Goal: Navigation & Orientation: Find specific page/section

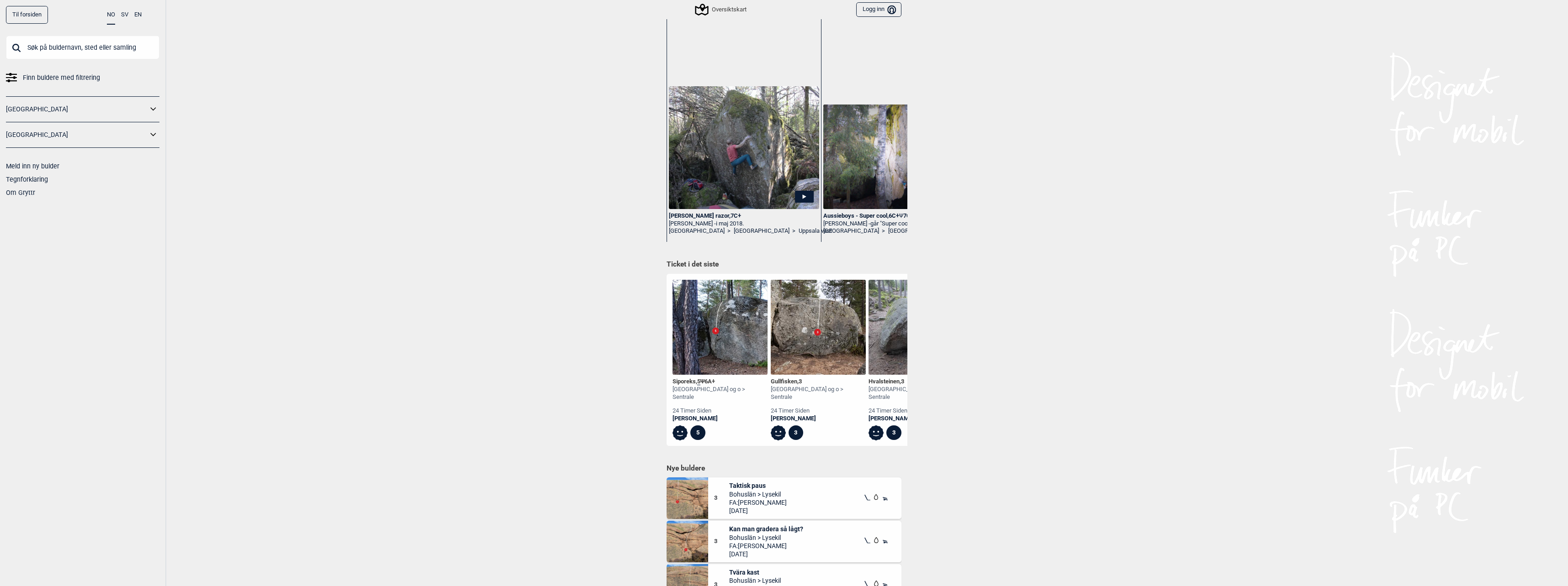
scroll to position [274, 0]
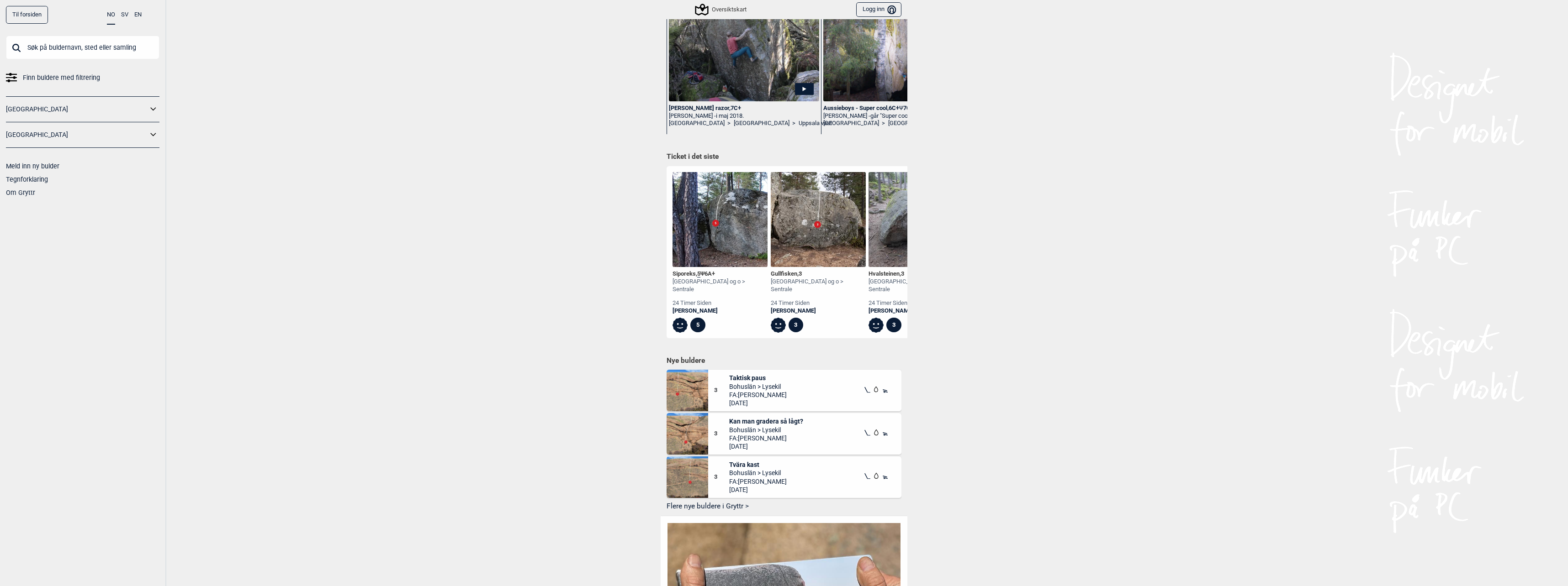
click at [478, 354] on div "Til forsiden NO SV EN Finn buldere med filtrering [GEOGRAPHIC_DATA] [GEOGRAPHIC…" at bounding box center [784, 293] width 1568 height 586
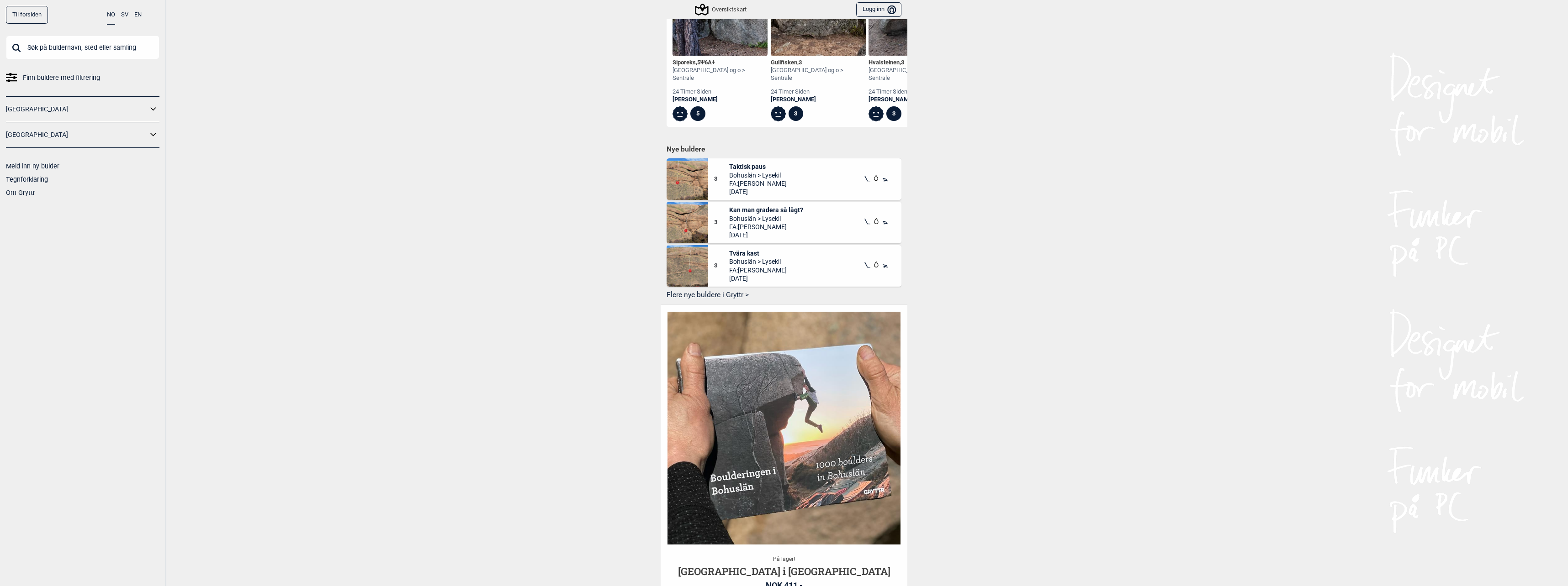
scroll to position [548, 0]
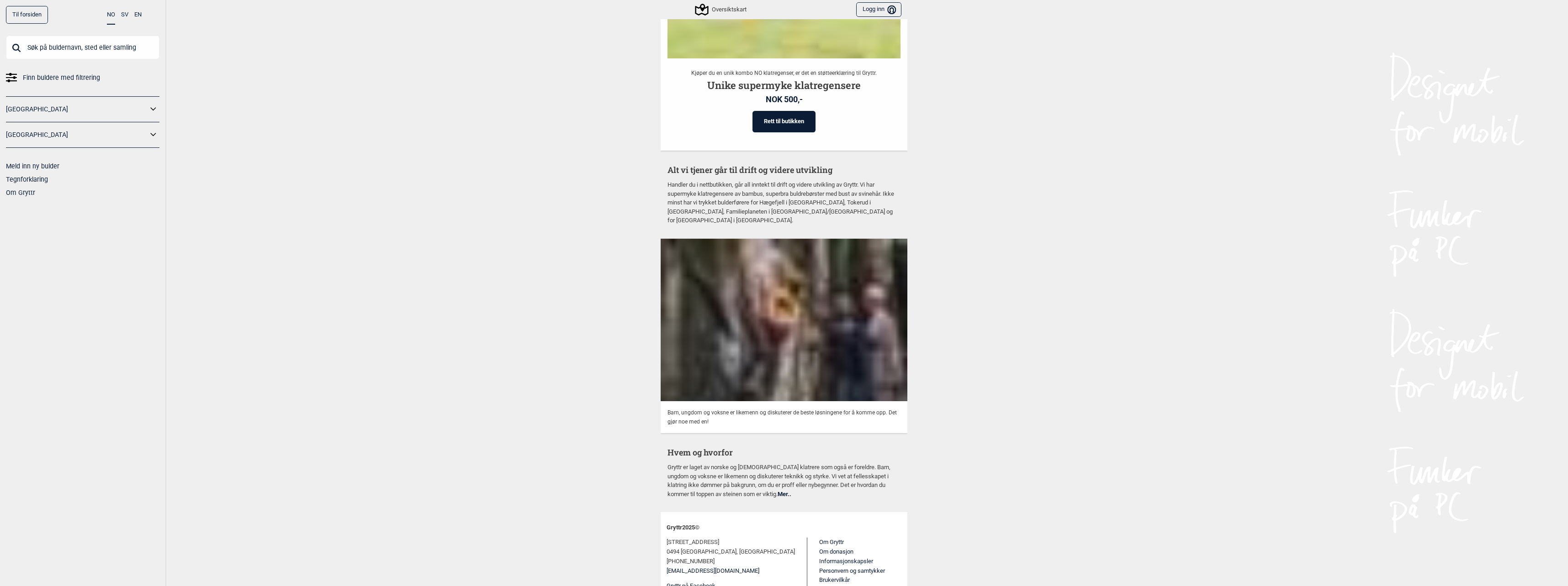
drag, startPoint x: 419, startPoint y: 192, endPoint x: 397, endPoint y: 399, distance: 208.2
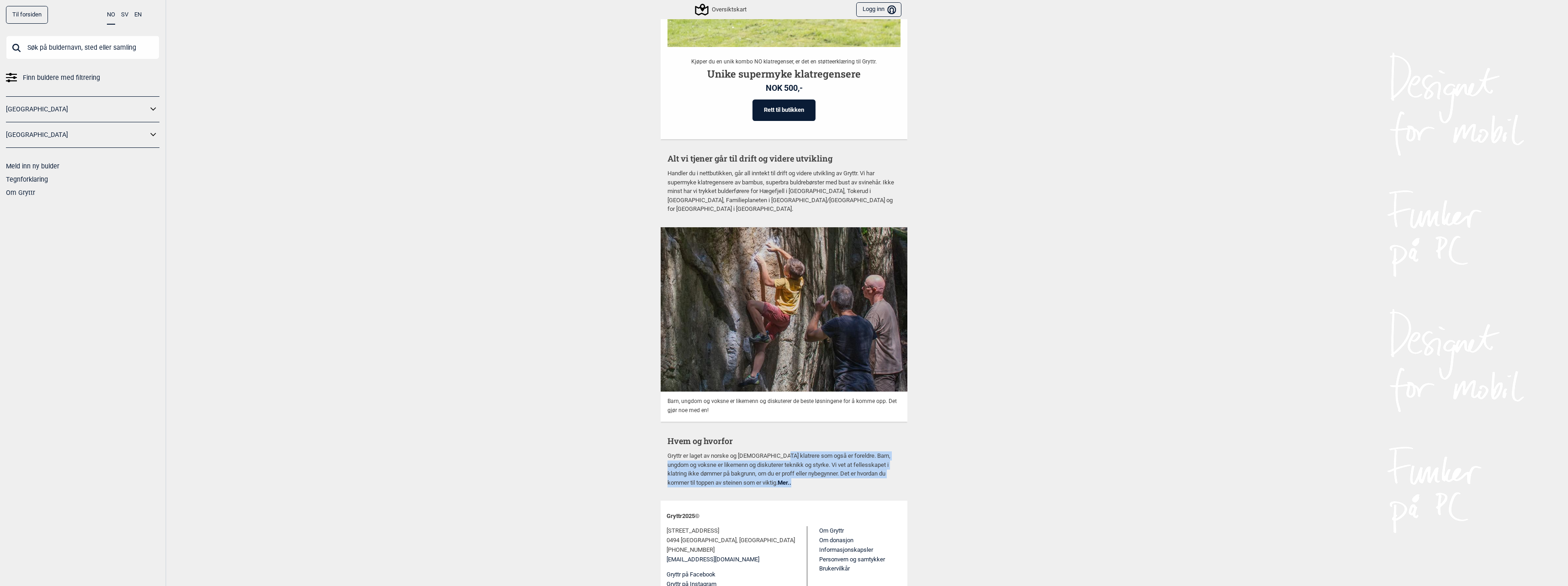
drag, startPoint x: 762, startPoint y: 457, endPoint x: 820, endPoint y: 440, distance: 60.4
click at [817, 451] on p "Gryttr er laget av norske og svenske klatrere som også er foreldre. Barn, ungdo…" at bounding box center [784, 469] width 233 height 35
drag, startPoint x: 820, startPoint y: 440, endPoint x: 870, endPoint y: 463, distance: 55.0
click at [870, 463] on p "Gryttr er laget av norske og svenske klatrere som også er foreldre. Barn, ungdo…" at bounding box center [784, 469] width 233 height 35
click at [778, 466] on p "Gryttr er laget av norske og svenske klatrere som også er foreldre. Barn, ungdo…" at bounding box center [784, 469] width 233 height 35
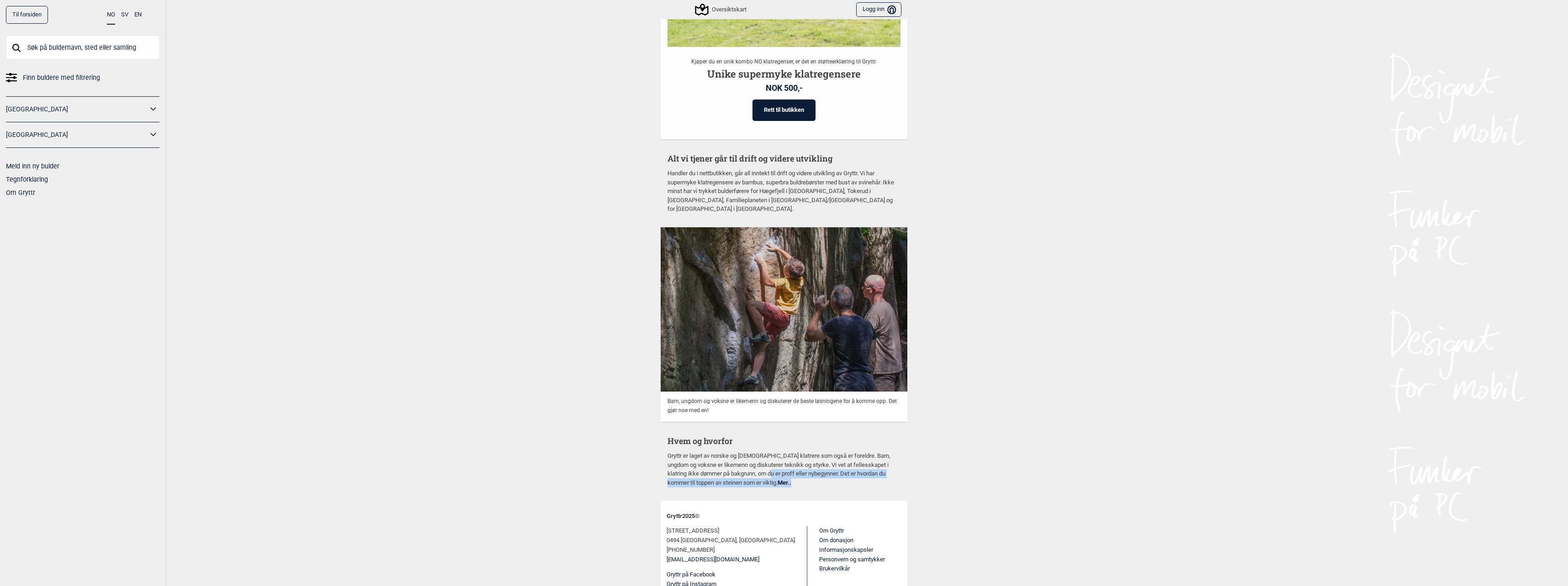
drag, startPoint x: 824, startPoint y: 469, endPoint x: 764, endPoint y: 451, distance: 62.6
drag, startPoint x: 764, startPoint y: 451, endPoint x: 819, endPoint y: 479, distance: 61.7
click at [689, 451] on p "Gryttr er laget av norske og svenske klatrere som også er foreldre. Barn, ungdo…" at bounding box center [784, 469] width 233 height 35
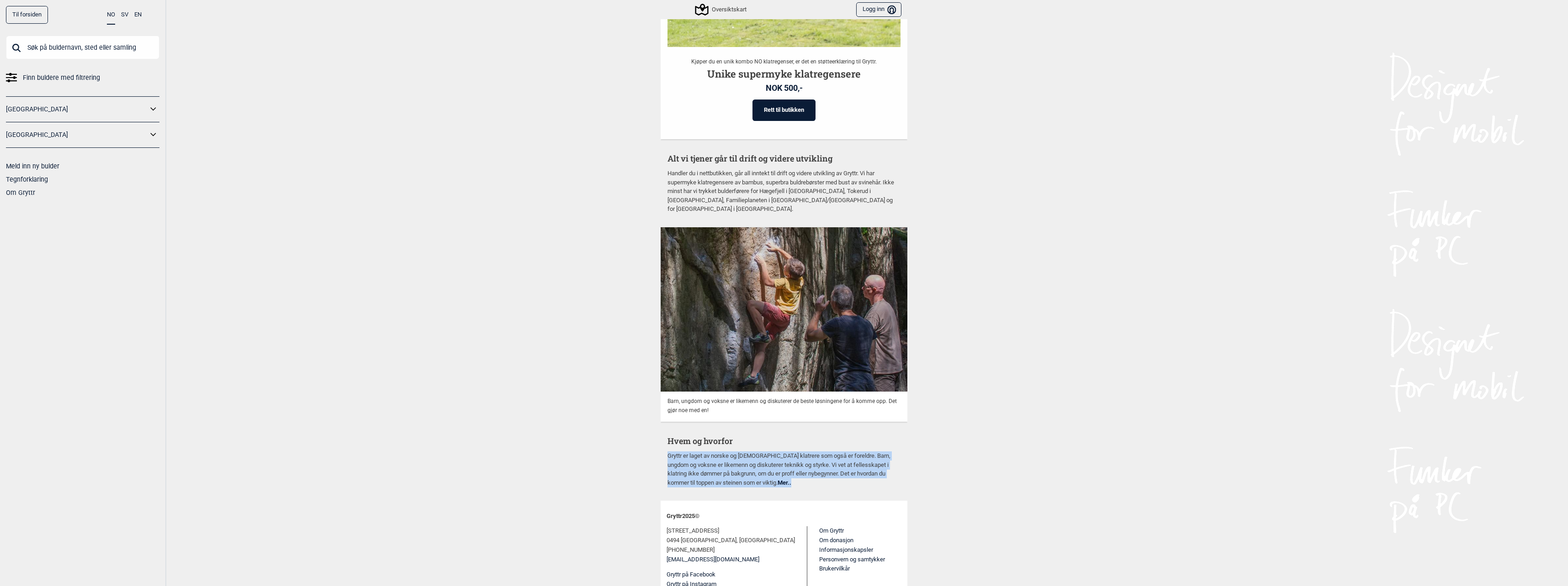
drag, startPoint x: 687, startPoint y: 441, endPoint x: 798, endPoint y: 460, distance: 112.6
click at [798, 460] on div "Til forsiden NO SV EN Finn buldere med filtrering Norge Sverige Meld inn ny bul…" at bounding box center [784, 293] width 1568 height 586
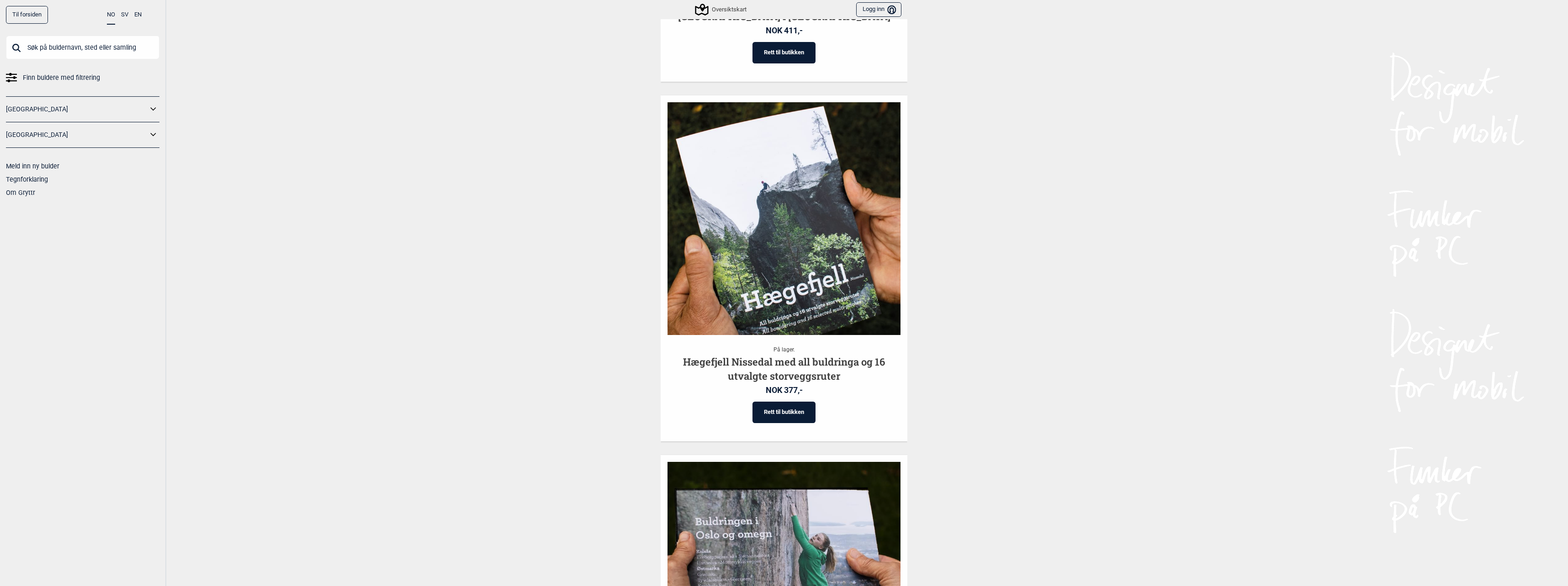
scroll to position [0, 0]
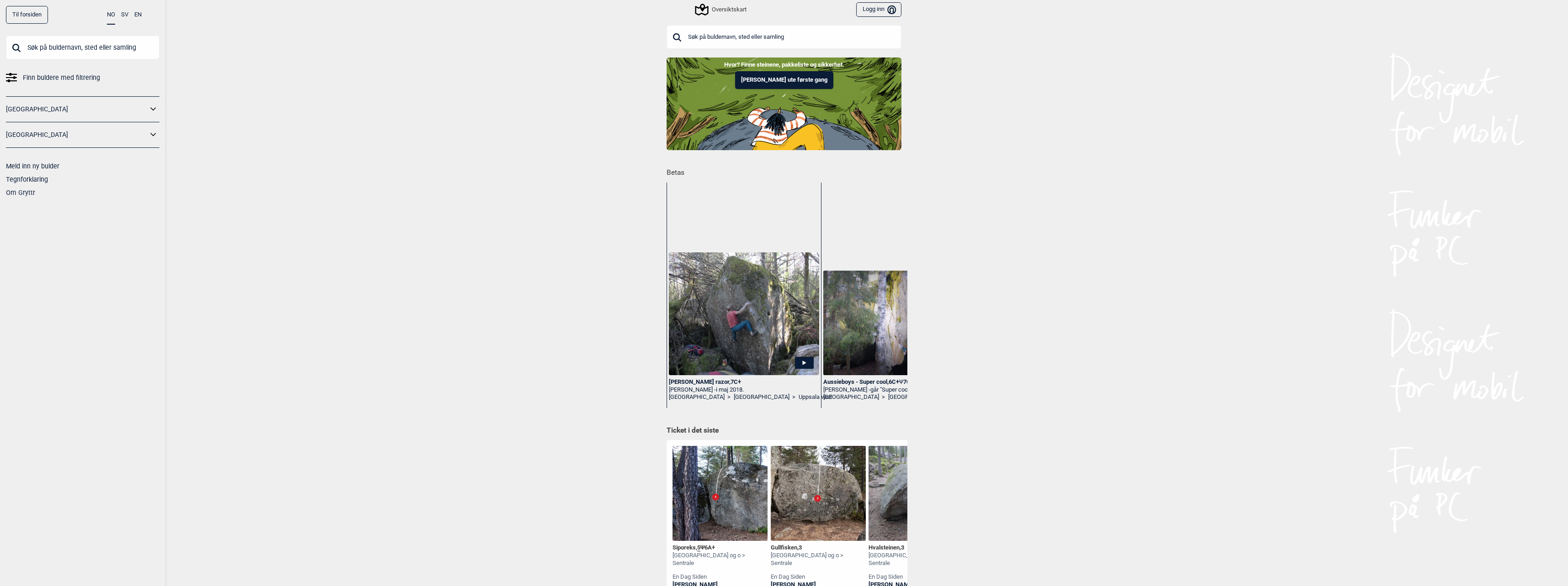
drag, startPoint x: 985, startPoint y: 424, endPoint x: 983, endPoint y: 246, distance: 178.0
